Goal: Navigation & Orientation: Find specific page/section

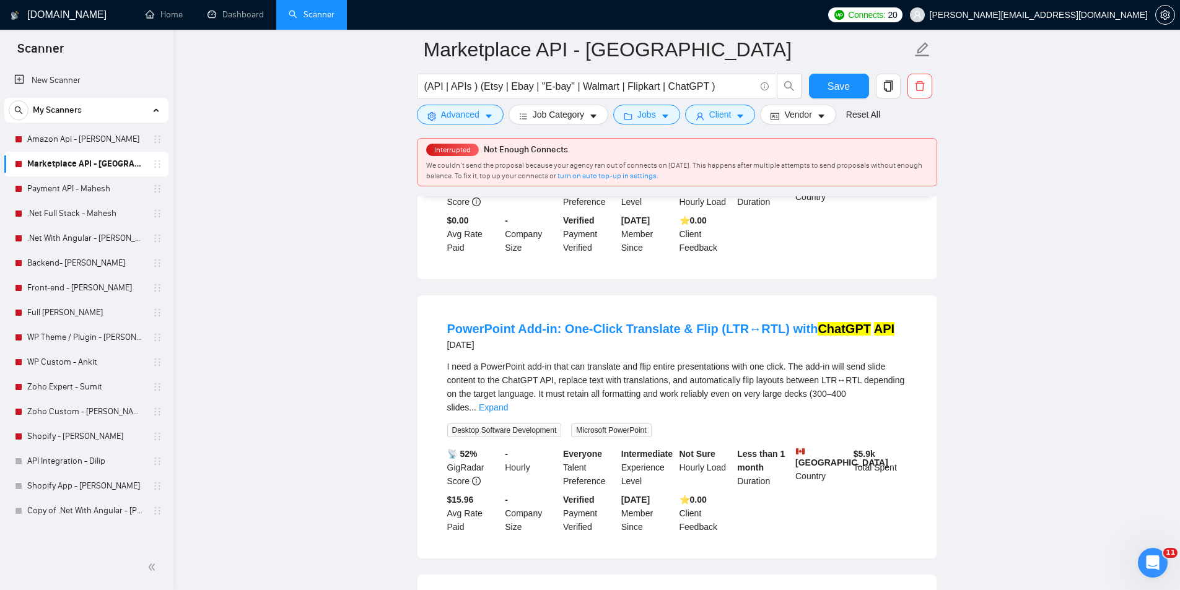
scroll to position [838, 0]
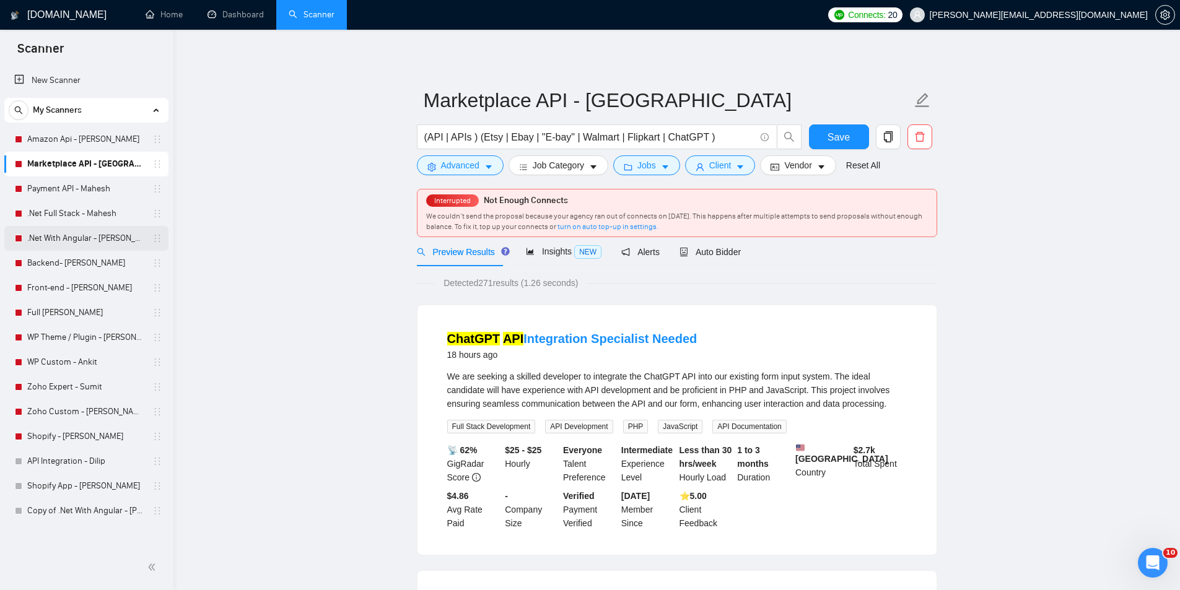
click at [61, 227] on link ".Net With Angular - [PERSON_NAME]" at bounding box center [86, 238] width 118 height 25
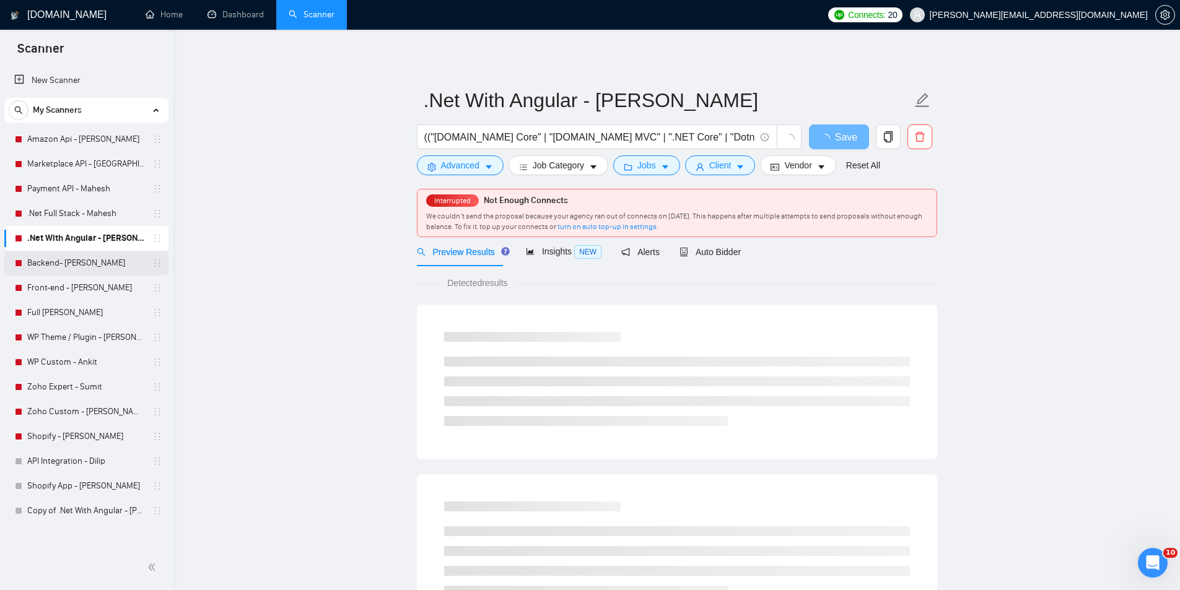
click at [73, 262] on link "Backend- [PERSON_NAME]" at bounding box center [86, 263] width 118 height 25
click at [64, 292] on link "Front-end - [PERSON_NAME]" at bounding box center [86, 288] width 118 height 25
